Goal: Find specific page/section: Find specific page/section

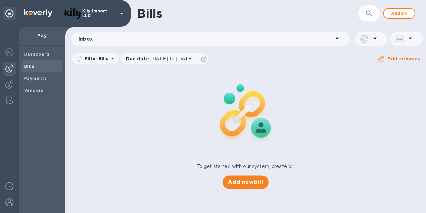
click at [28, 62] on div "Bills" at bounding box center [41, 66] width 41 height 12
click at [31, 66] on b "Bills" at bounding box center [29, 66] width 10 height 5
click at [36, 89] on b "Vendors" at bounding box center [33, 90] width 19 height 5
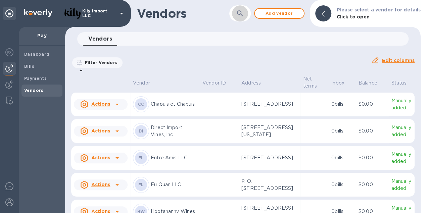
click at [244, 13] on icon "button" at bounding box center [240, 13] width 8 height 8
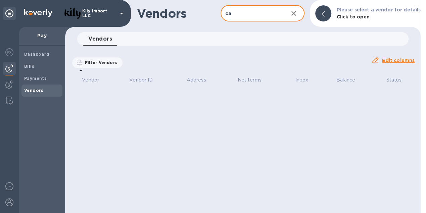
type input "c"
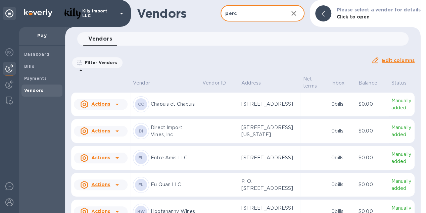
type input "[PERSON_NAME]"
